Goal: Share content: Share content

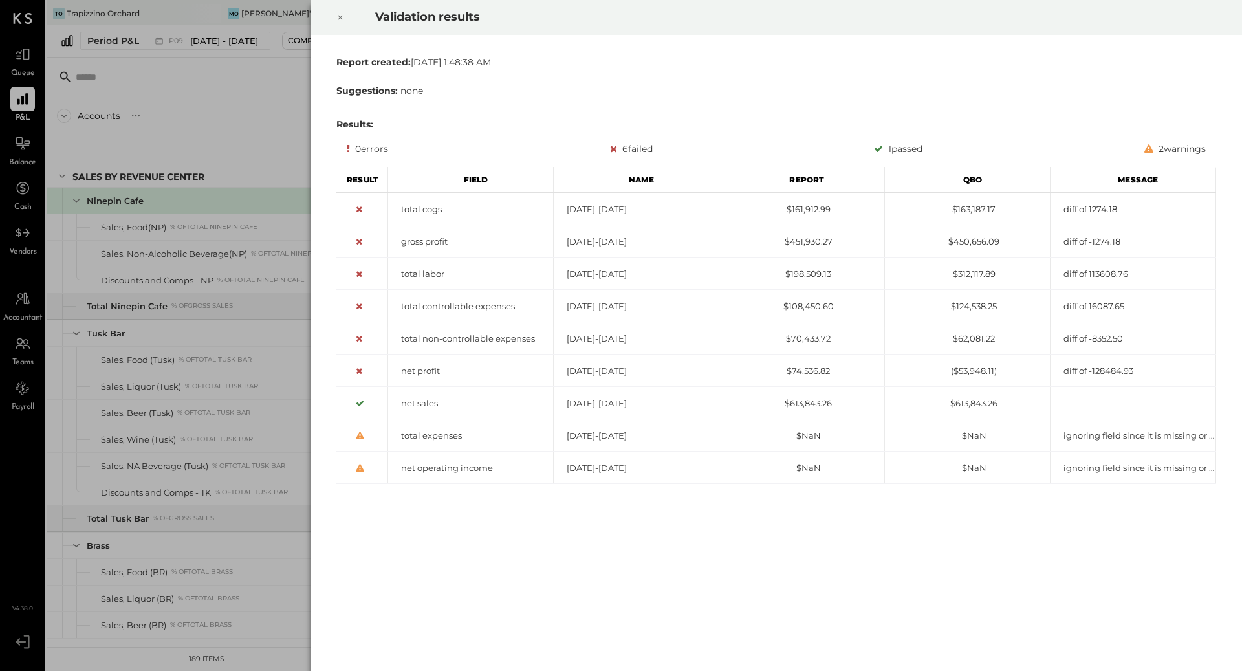
click at [337, 16] on icon at bounding box center [340, 18] width 8 height 16
click at [336, 15] on icon at bounding box center [340, 18] width 8 height 16
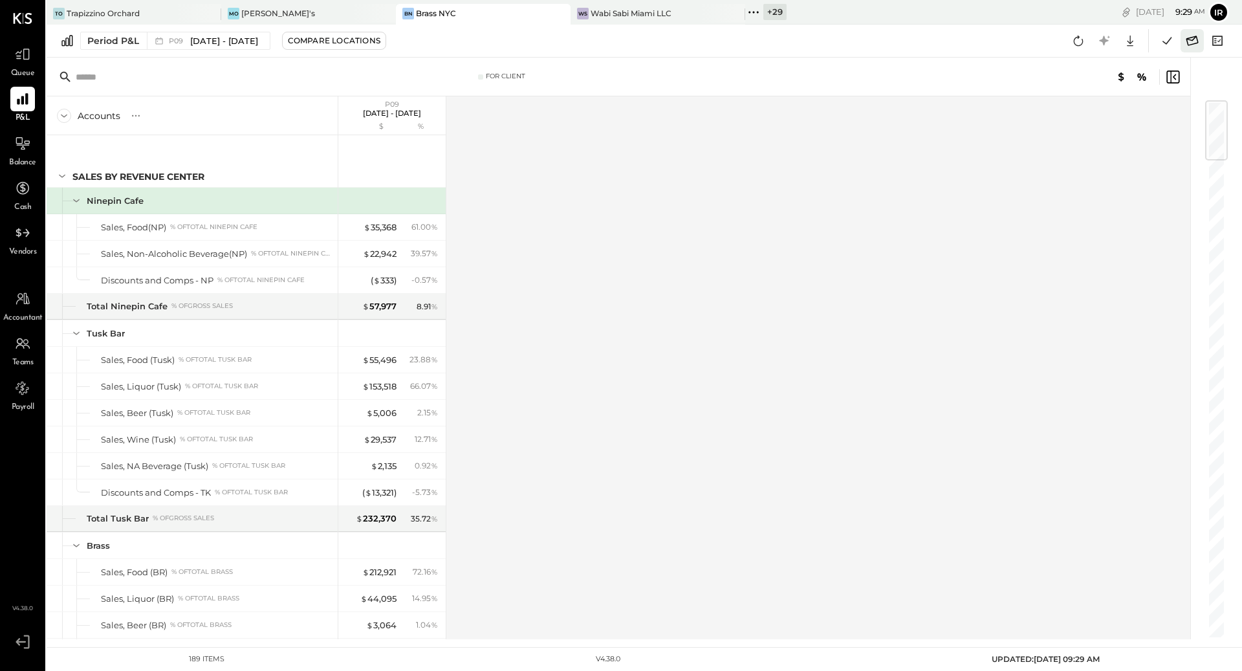
click at [1191, 41] on icon at bounding box center [1192, 40] width 17 height 17
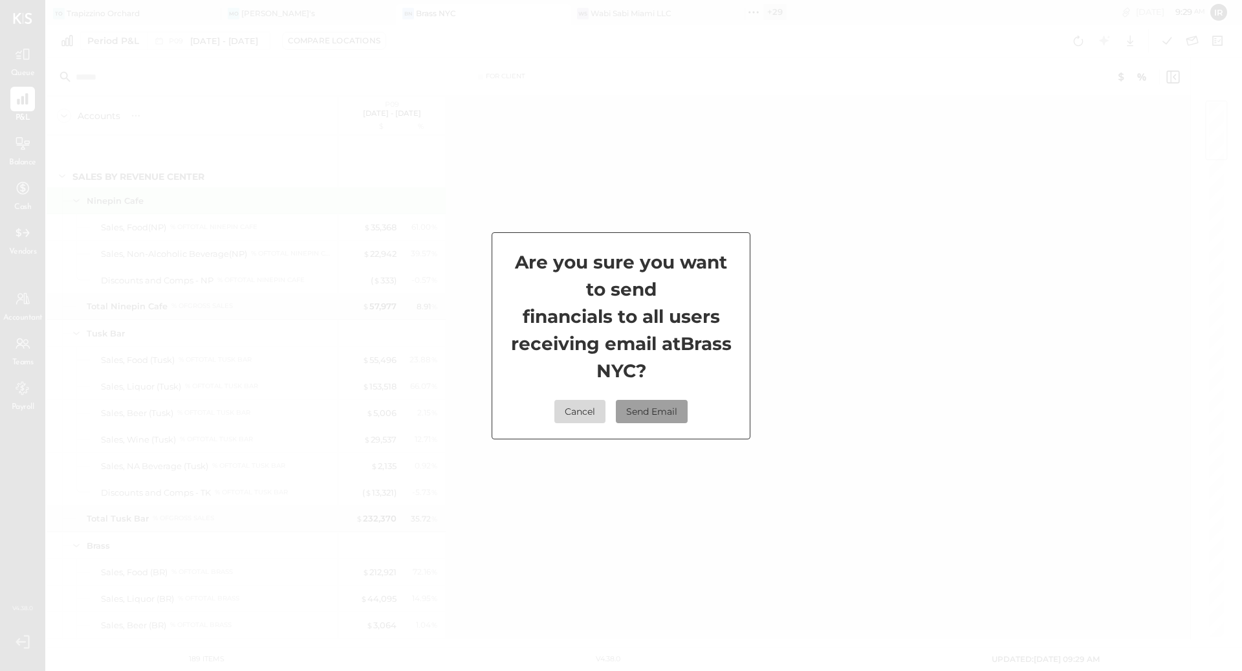
click at [671, 421] on button "Send Email" at bounding box center [652, 411] width 72 height 23
